Goal: Check status: Check status

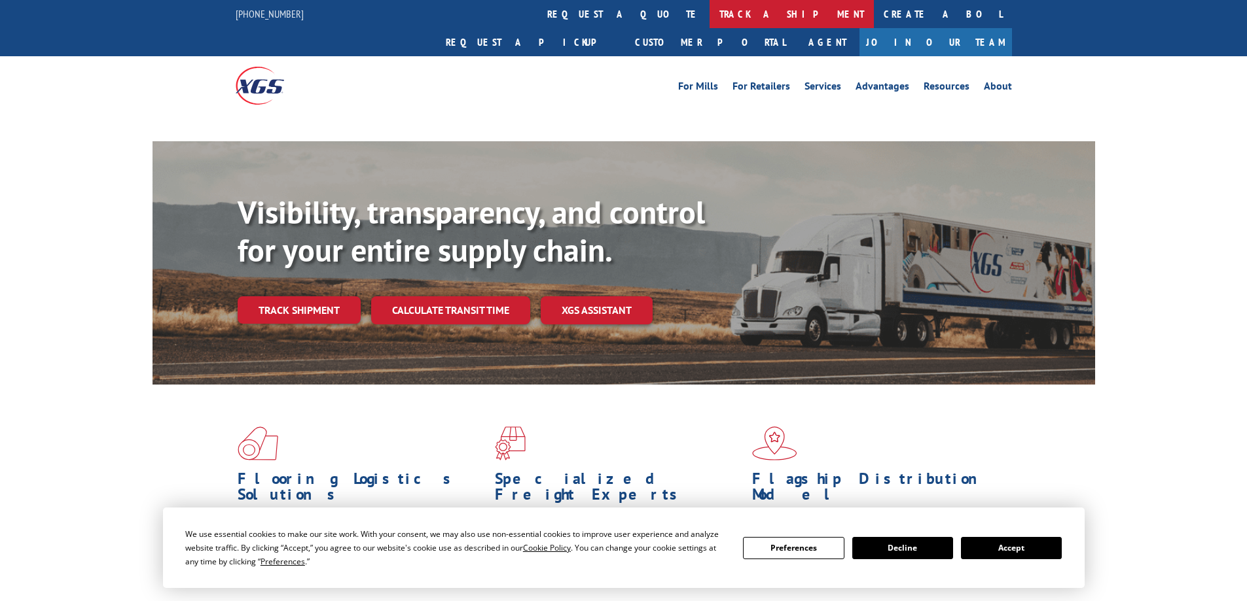
click at [709, 12] on link "track a shipment" at bounding box center [791, 14] width 164 height 28
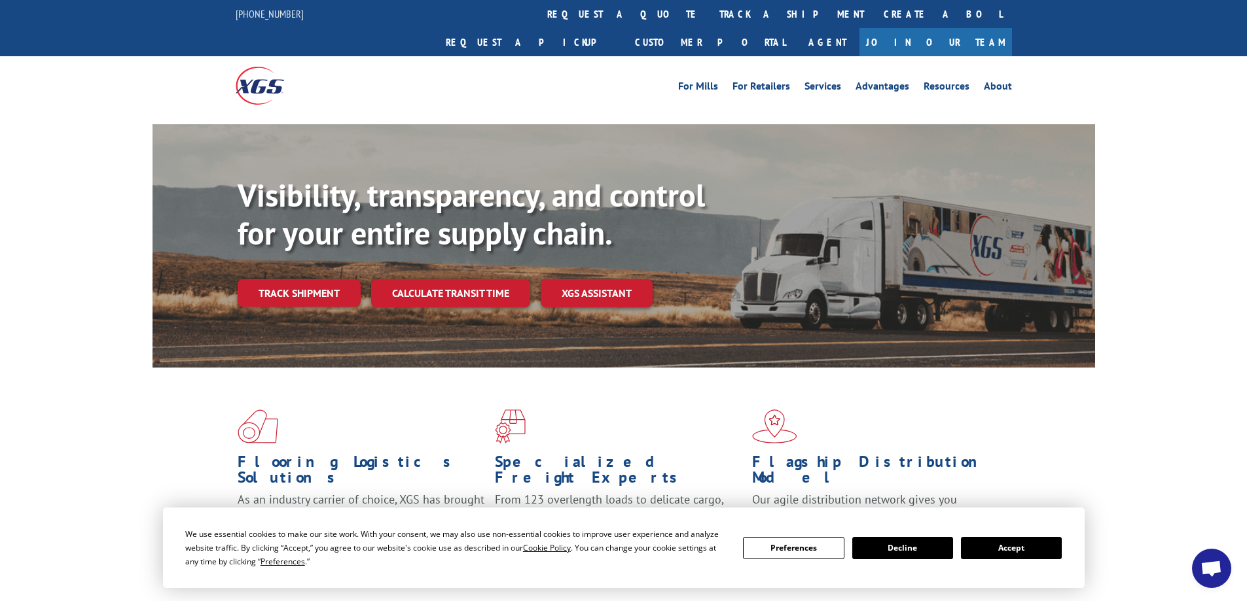
click at [1011, 554] on button "Accept" at bounding box center [1011, 548] width 101 height 22
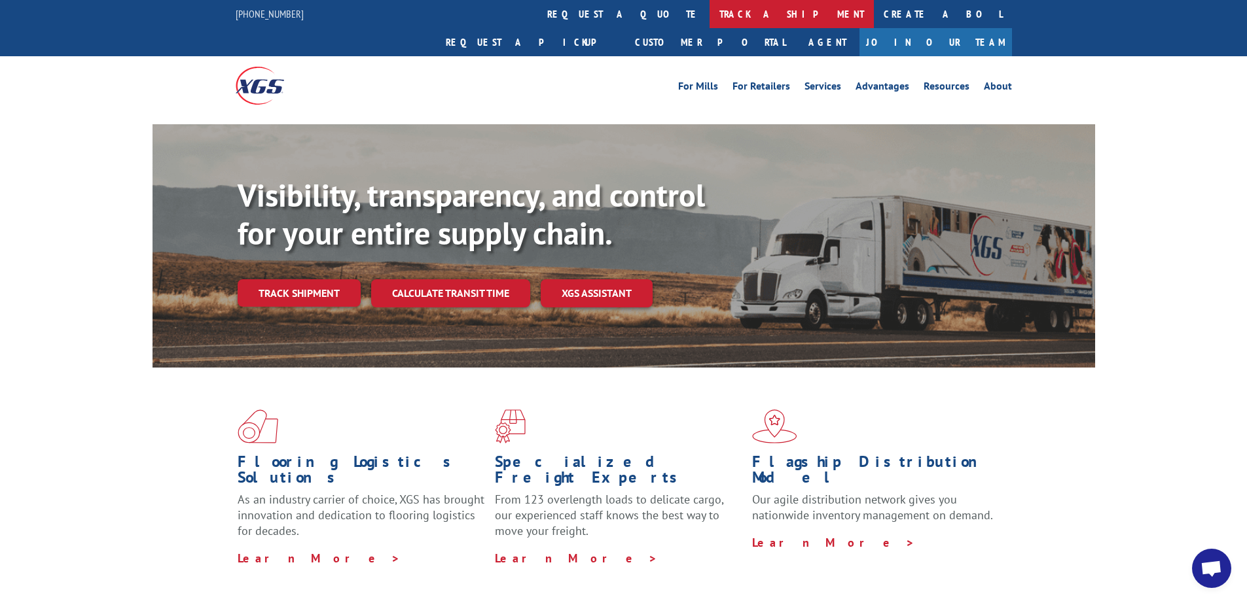
click at [709, 7] on link "track a shipment" at bounding box center [791, 14] width 164 height 28
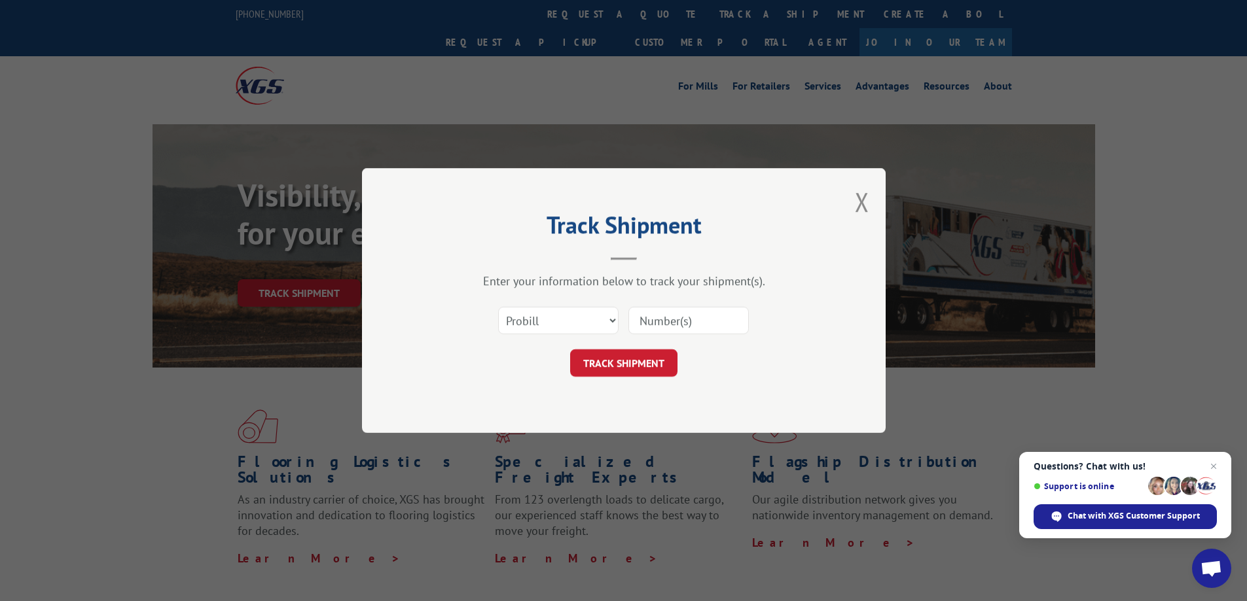
click at [671, 321] on input at bounding box center [688, 320] width 120 height 27
paste input "17501939"
type input "17501939"
click at [623, 389] on div "Track Shipment Enter your information below to track your shipment(s). Select c…" at bounding box center [623, 300] width 523 height 265
click at [634, 370] on button "TRACK SHIPMENT" at bounding box center [623, 362] width 107 height 27
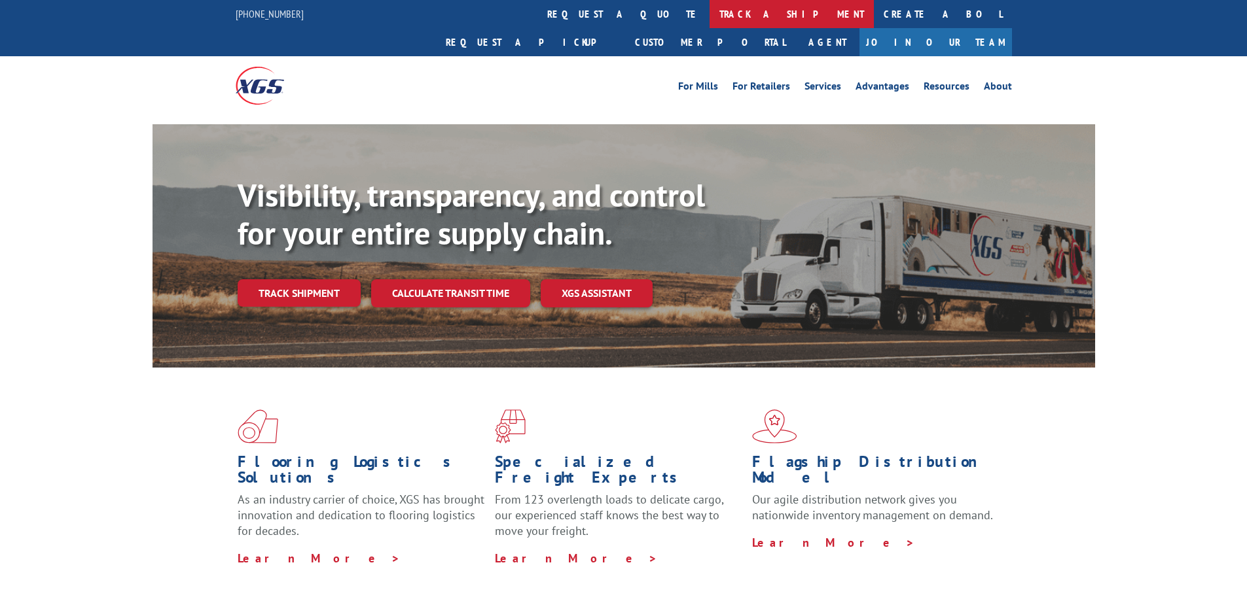
click at [709, 0] on link "track a shipment" at bounding box center [791, 14] width 164 height 28
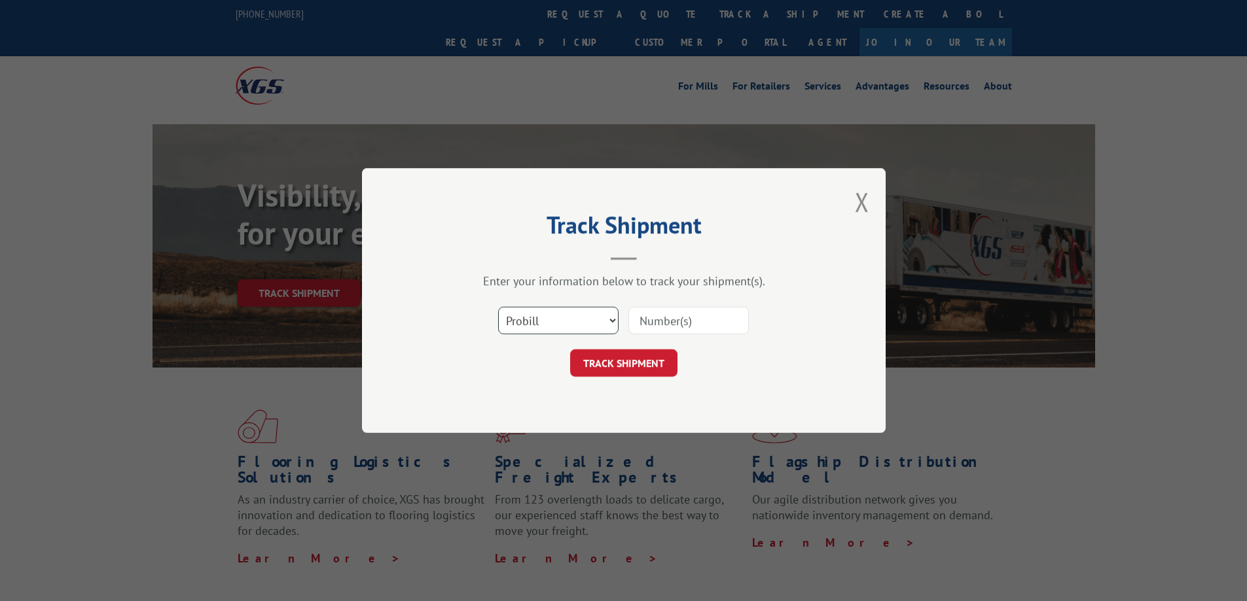
click at [586, 322] on select "Select category... Probill BOL PO" at bounding box center [558, 320] width 120 height 27
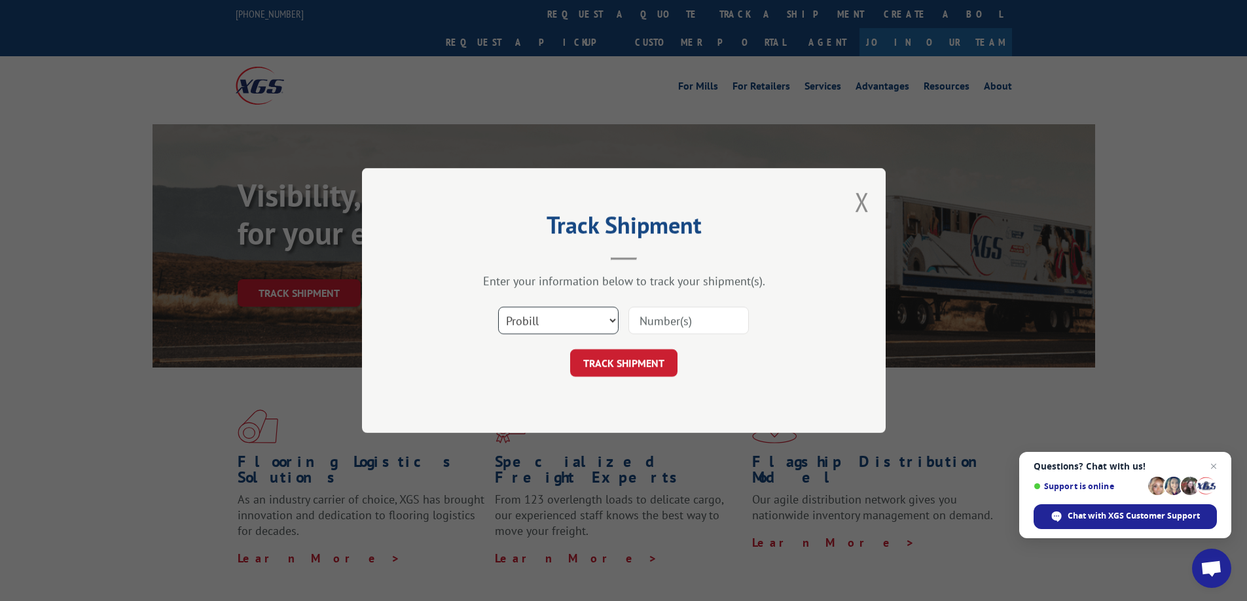
select select "bol"
click at [498, 307] on select "Select category... Probill BOL PO" at bounding box center [558, 320] width 120 height 27
click at [658, 323] on input at bounding box center [688, 320] width 120 height 27
paste input "31431315"
type input "31431315"
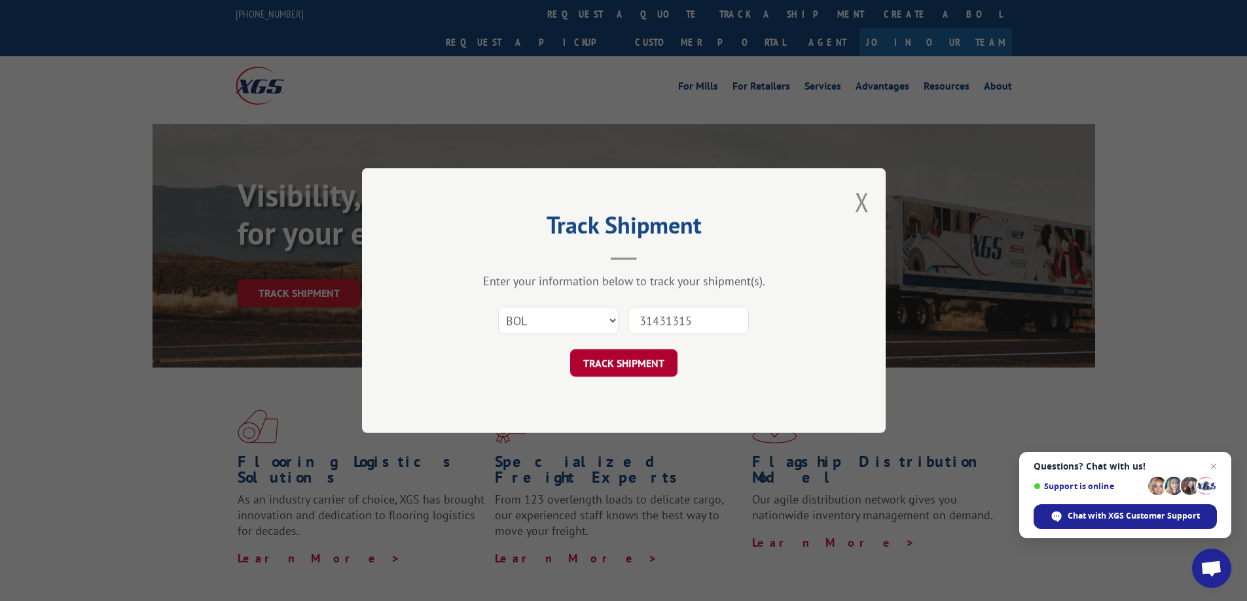
click at [636, 357] on button "TRACK SHIPMENT" at bounding box center [623, 362] width 107 height 27
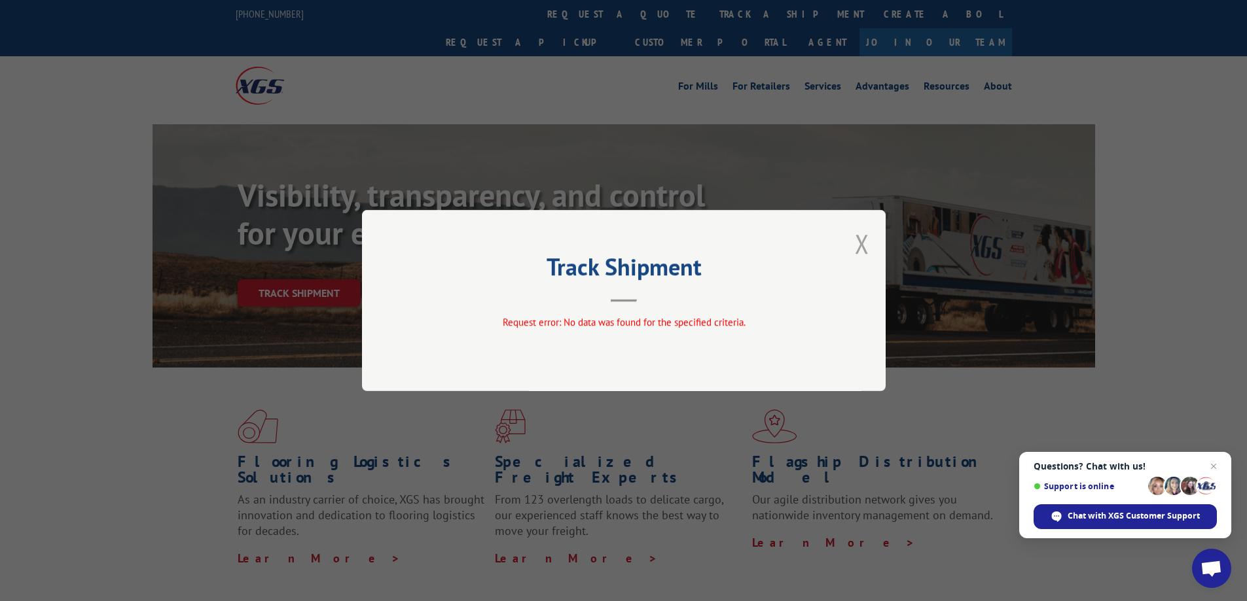
click at [863, 241] on button "Close modal" at bounding box center [862, 243] width 14 height 35
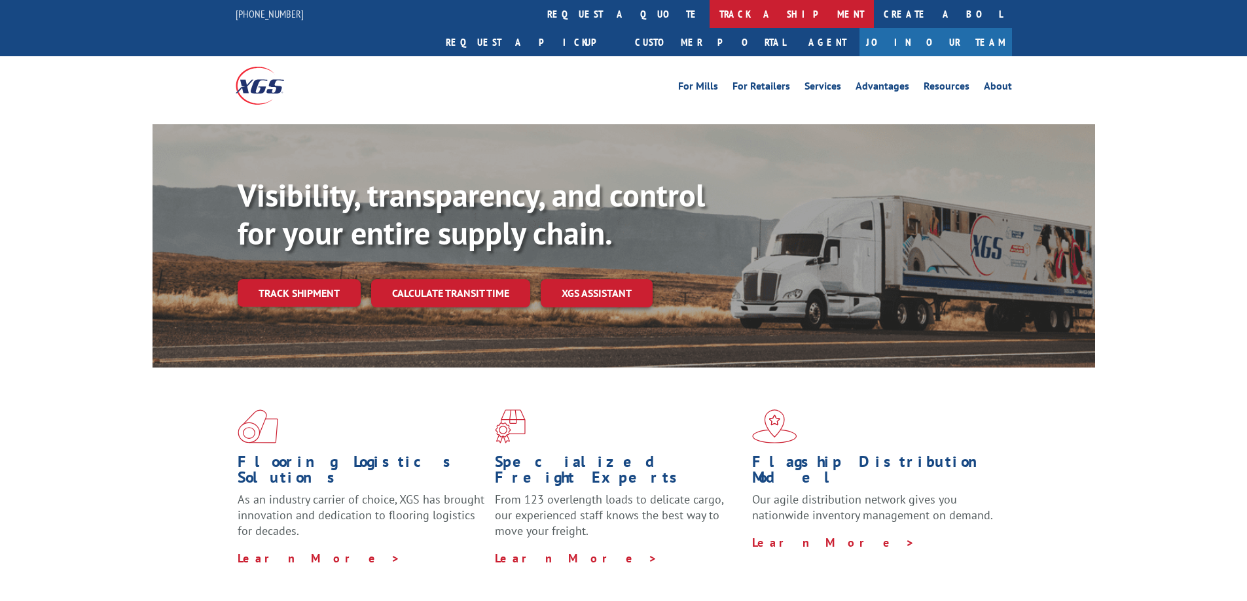
click at [709, 3] on link "track a shipment" at bounding box center [791, 14] width 164 height 28
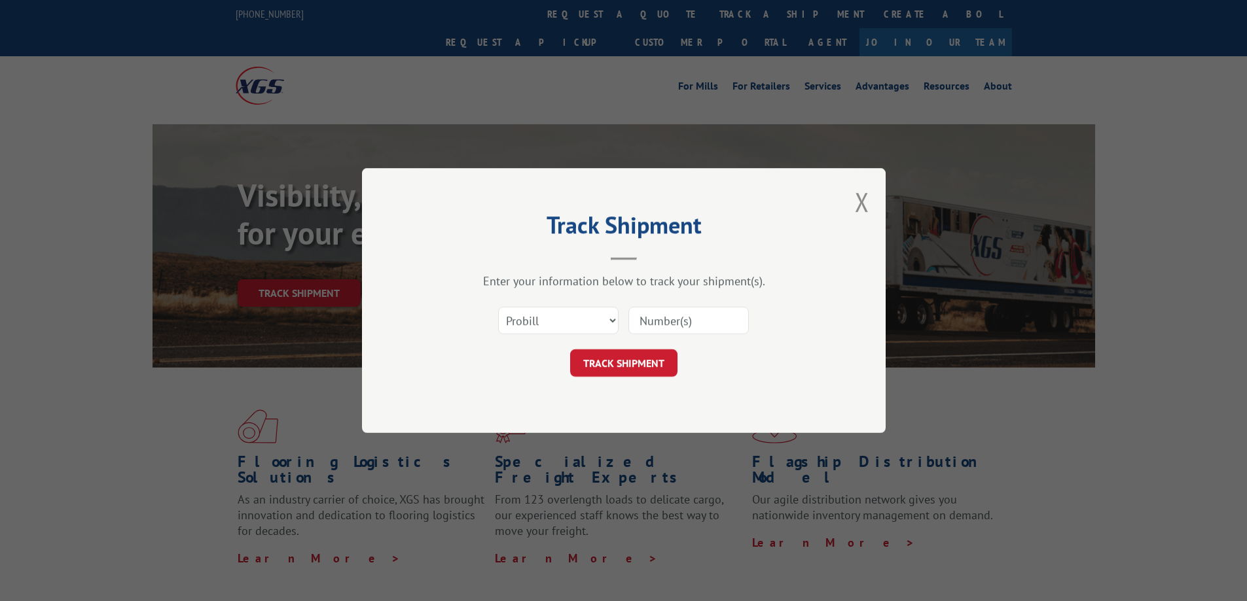
click at [670, 320] on input at bounding box center [688, 320] width 120 height 27
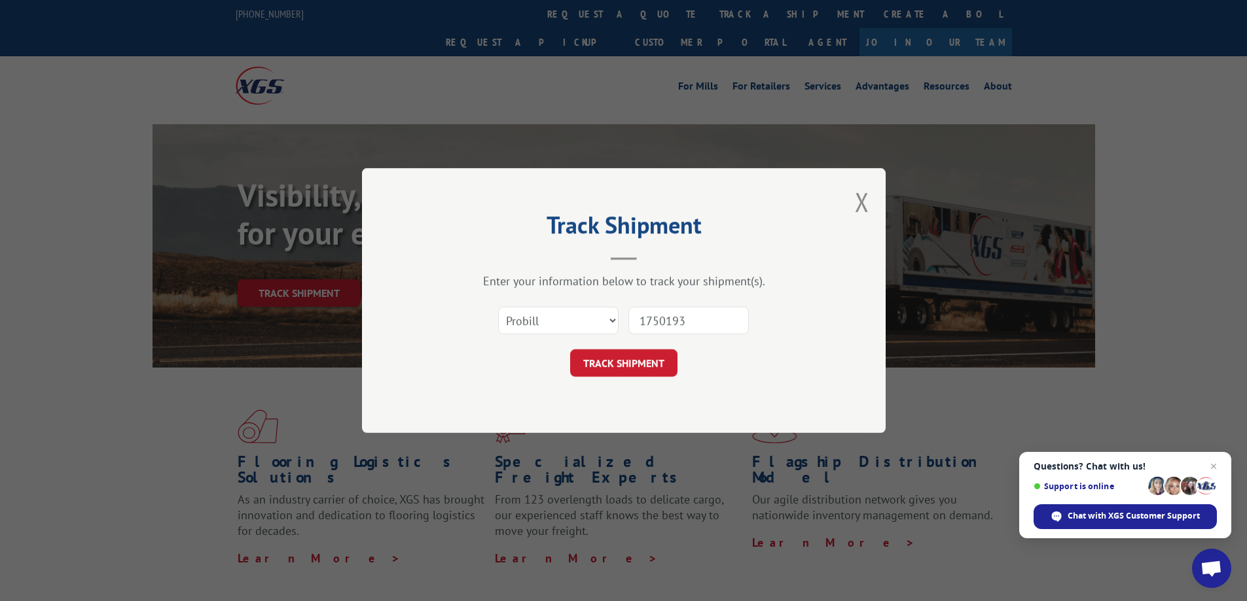
type input "17501932"
click button "TRACK SHIPMENT" at bounding box center [623, 362] width 107 height 27
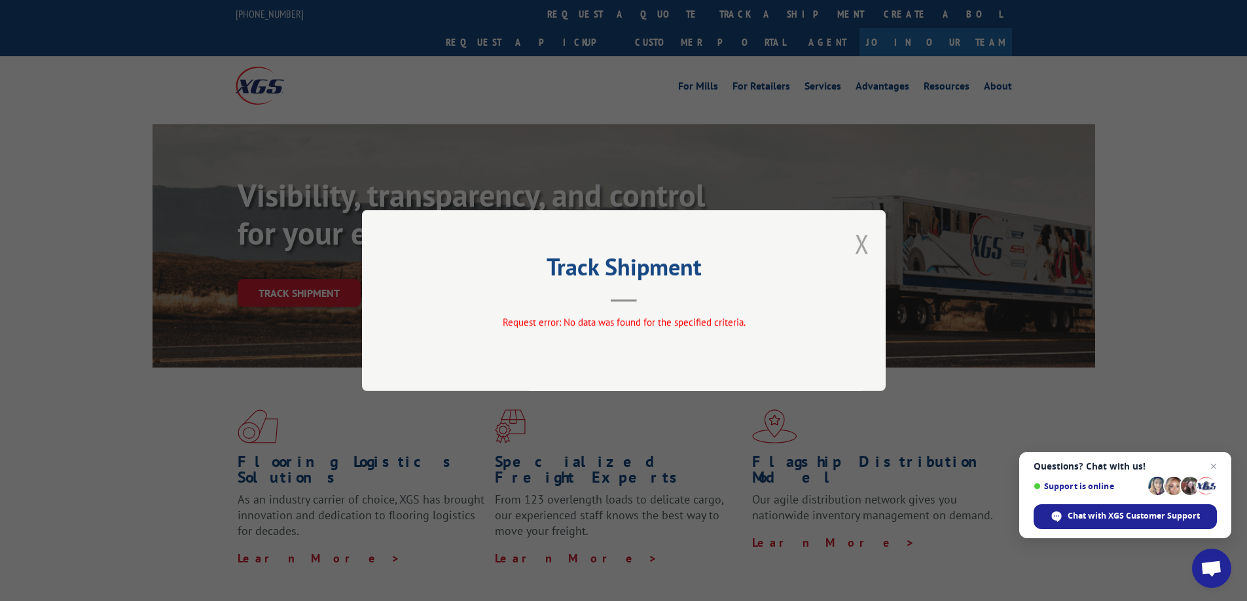
click at [864, 245] on button "Close modal" at bounding box center [862, 243] width 14 height 35
